Goal: Browse casually: Explore the website without a specific task or goal

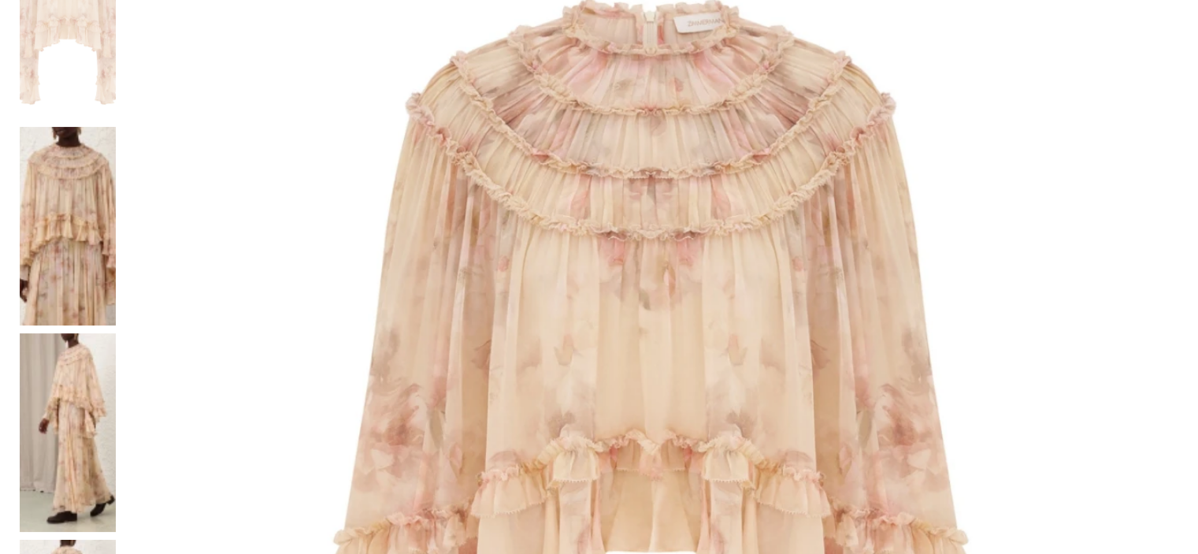
scroll to position [394, 0]
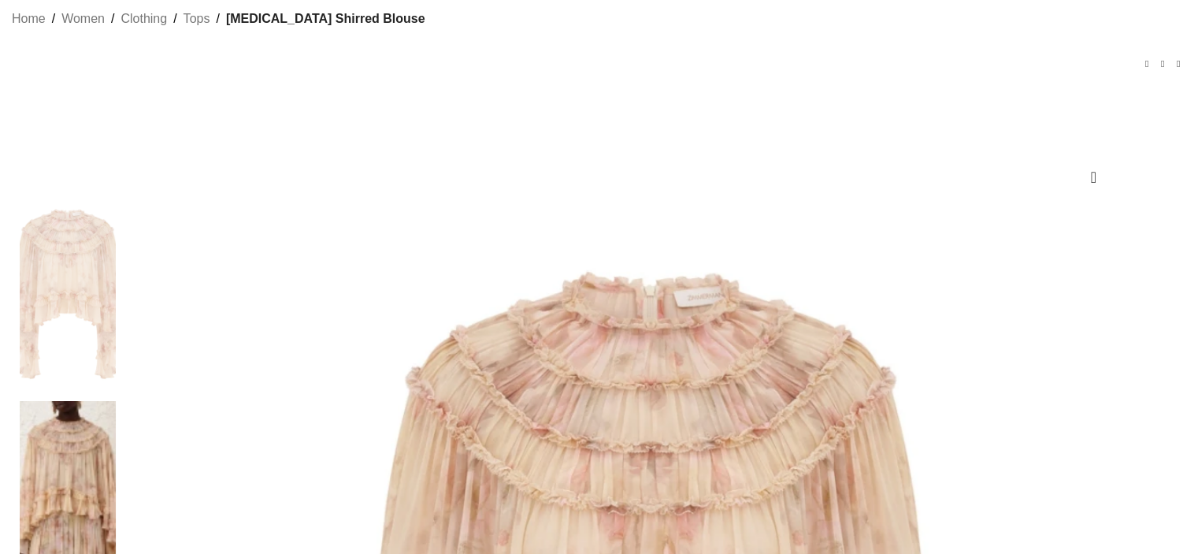
scroll to position [79, 0]
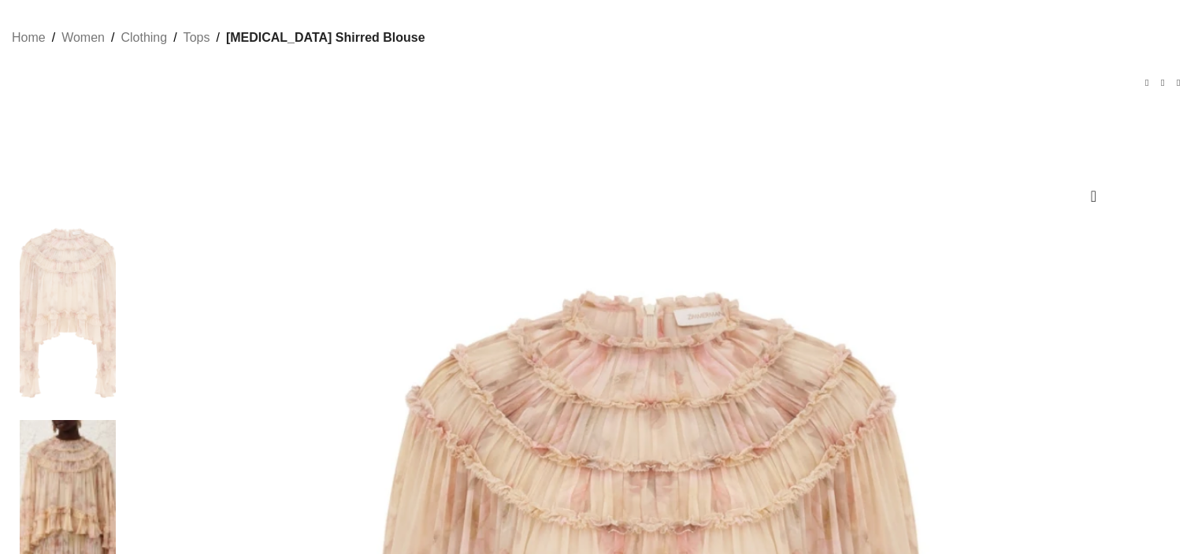
click at [116, 420] on img at bounding box center [68, 519] width 96 height 199
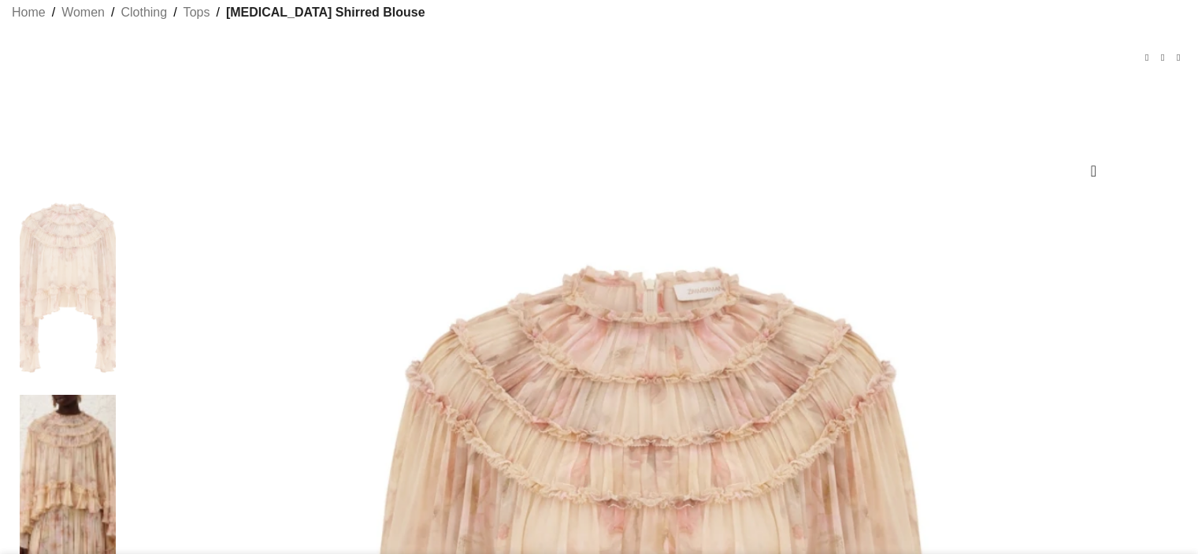
scroll to position [315, 0]
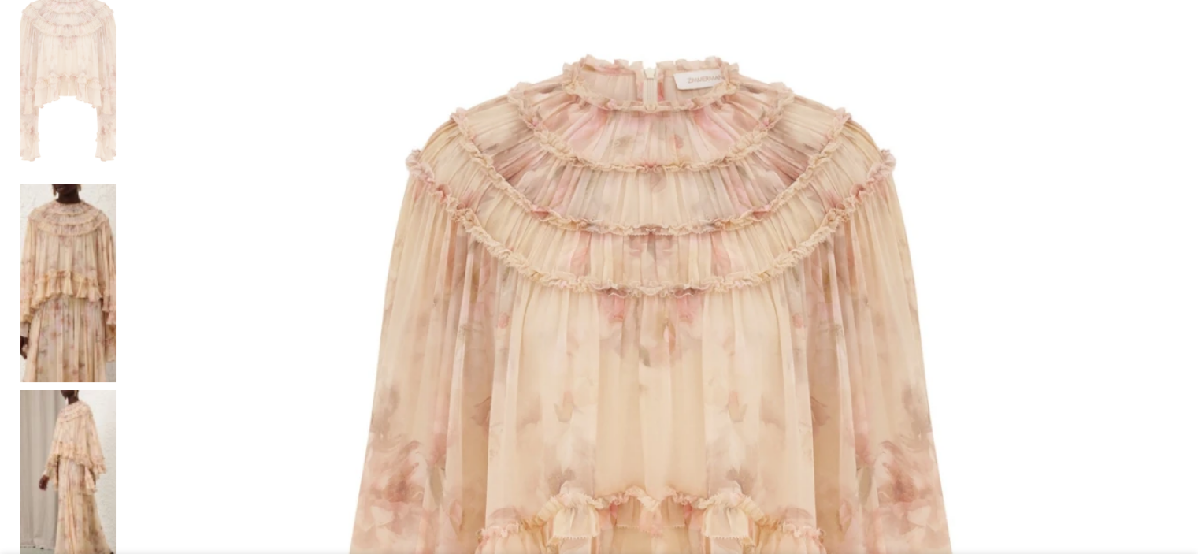
click at [722, 267] on img at bounding box center [651, 504] width 1055 height 1055
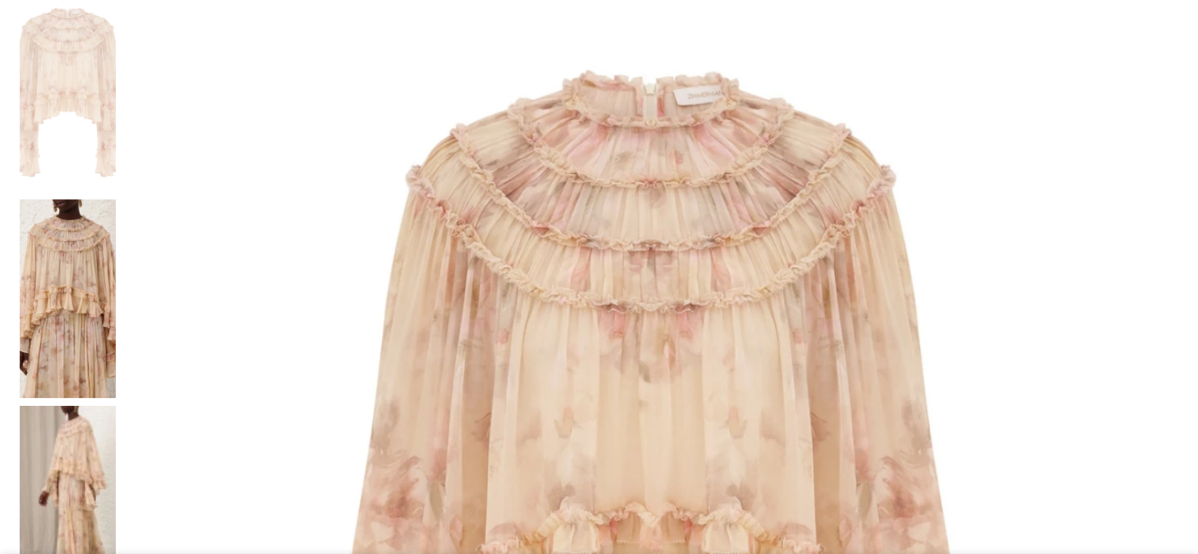
scroll to position [315, 0]
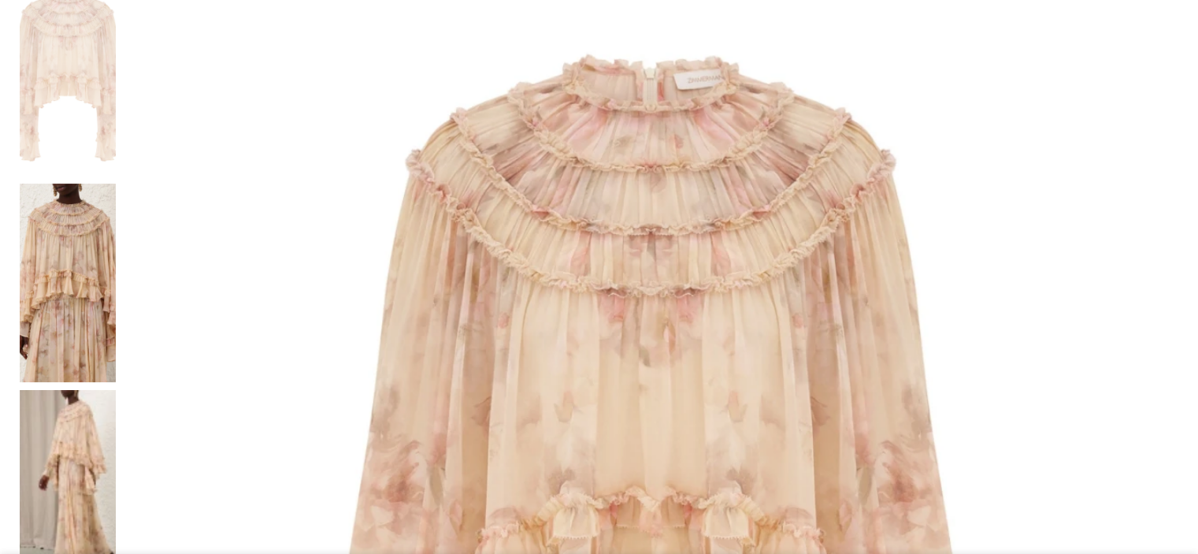
click at [116, 390] on img at bounding box center [68, 489] width 96 height 199
click at [435, 286] on img at bounding box center [651, 504] width 1055 height 1055
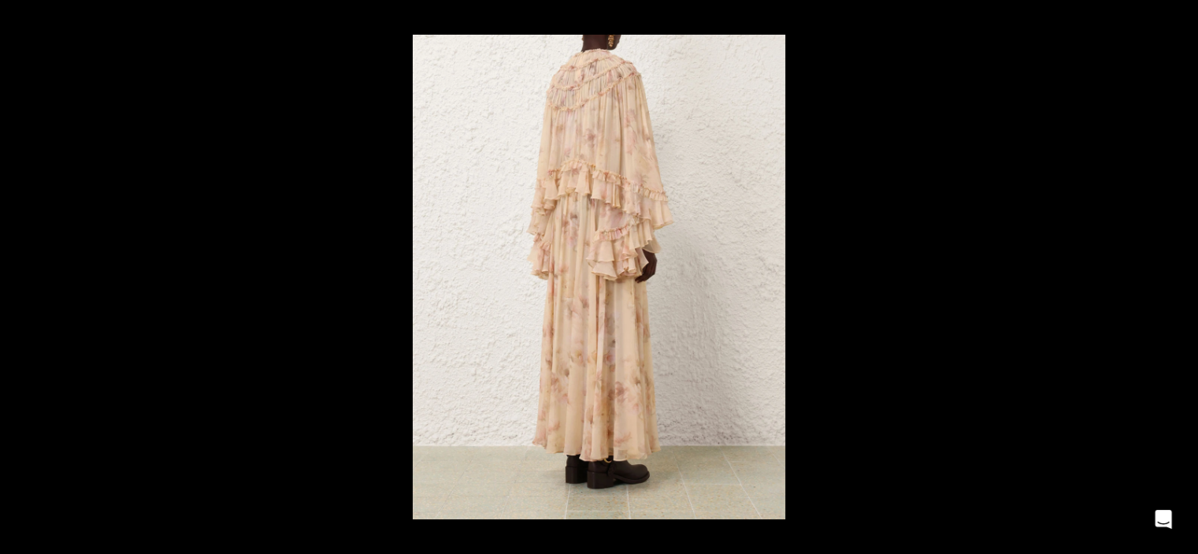
scroll to position [0, 995]
